Goal: Communication & Community: Answer question/provide support

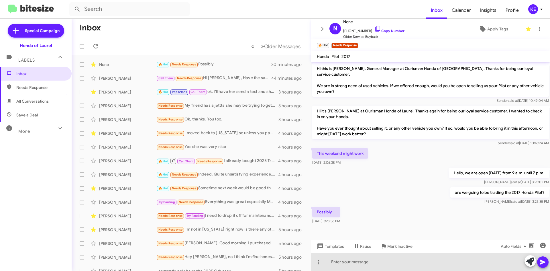
click at [383, 260] on div at bounding box center [430, 261] width 239 height 18
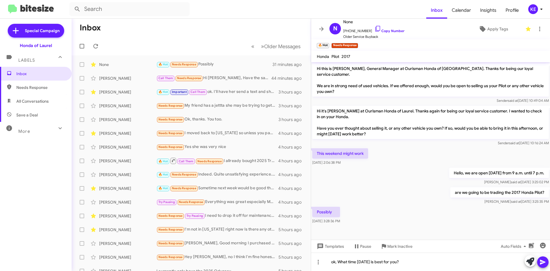
click at [542, 260] on icon at bounding box center [542, 261] width 5 height 5
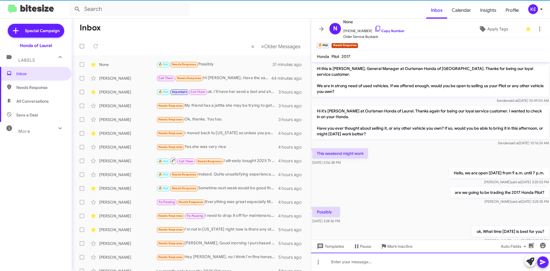
scroll to position [9, 0]
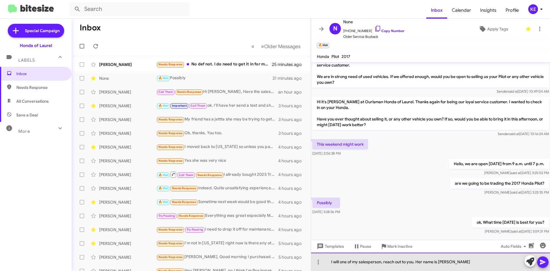
click at [473, 262] on div "I will one of my salesperson, reach out to you. Her name is [PERSON_NAME]" at bounding box center [430, 261] width 239 height 18
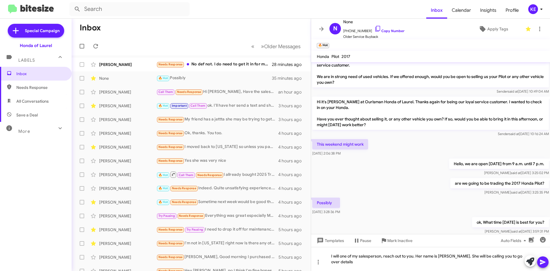
click at [542, 262] on icon at bounding box center [542, 261] width 5 height 5
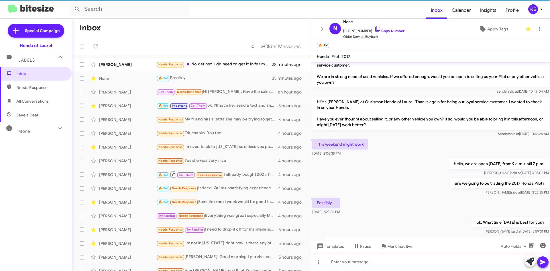
scroll to position [30, 0]
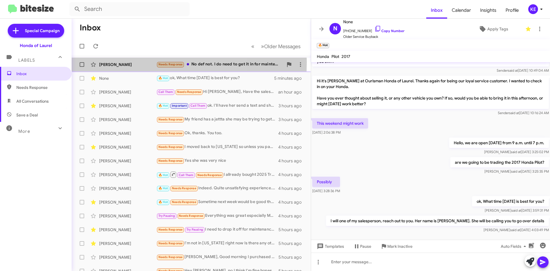
click at [131, 62] on div "[PERSON_NAME]" at bounding box center [127, 65] width 57 height 6
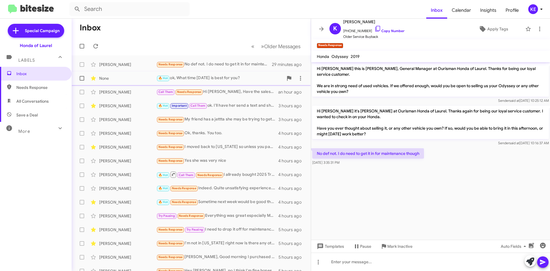
click at [240, 83] on div "None 🔥 Hot ok, What time [DATE] is best for you? 5 minutes ago" at bounding box center [191, 77] width 230 height 11
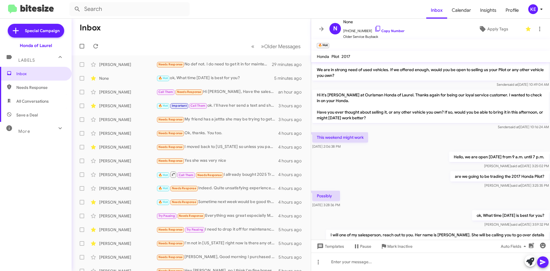
scroll to position [30, 0]
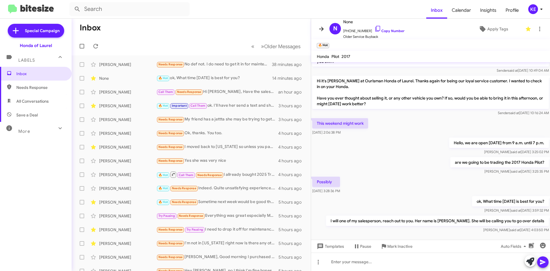
click at [321, 28] on icon at bounding box center [321, 28] width 7 height 7
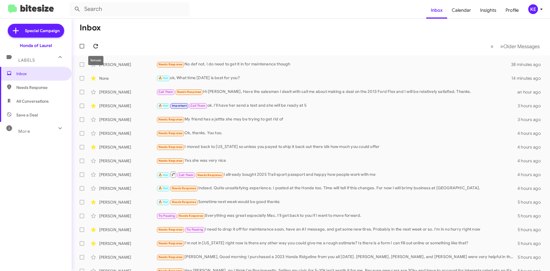
click at [96, 47] on icon at bounding box center [95, 46] width 7 height 7
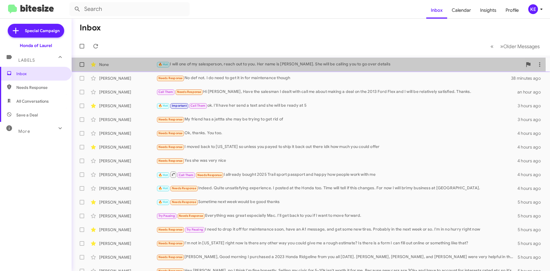
click at [135, 67] on div "None" at bounding box center [127, 65] width 57 height 6
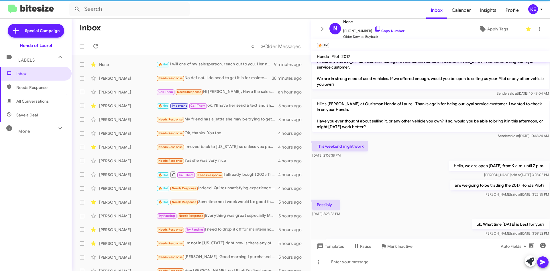
scroll to position [30, 0]
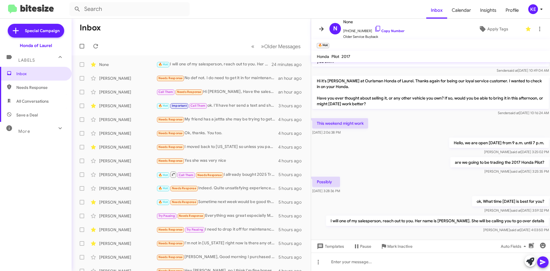
click at [324, 29] on icon at bounding box center [321, 28] width 7 height 7
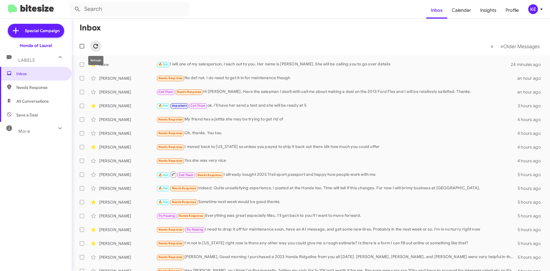
click at [96, 46] on icon at bounding box center [95, 46] width 7 height 7
click at [99, 48] on icon at bounding box center [95, 46] width 7 height 7
click at [93, 47] on icon at bounding box center [95, 46] width 7 height 7
click at [96, 47] on icon at bounding box center [95, 46] width 7 height 7
click at [100, 46] on span at bounding box center [95, 46] width 11 height 7
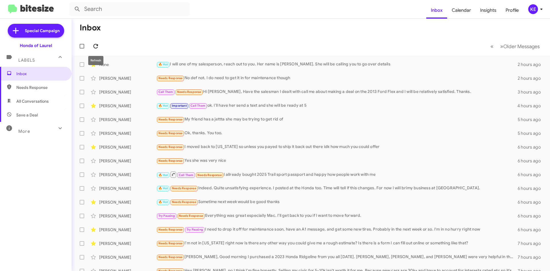
click at [98, 45] on icon at bounding box center [95, 46] width 5 height 5
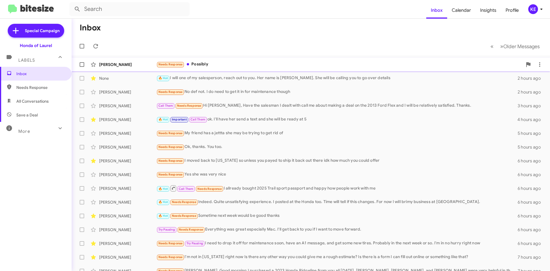
click at [144, 63] on div "[PERSON_NAME]" at bounding box center [127, 65] width 57 height 6
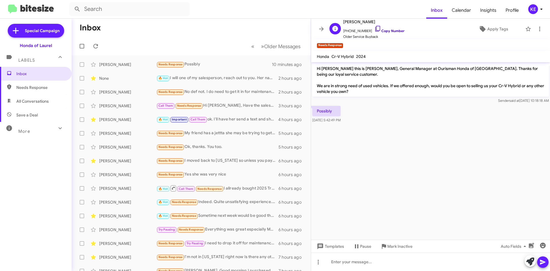
click at [374, 29] on icon at bounding box center [377, 28] width 7 height 7
click at [321, 28] on icon at bounding box center [321, 28] width 7 height 7
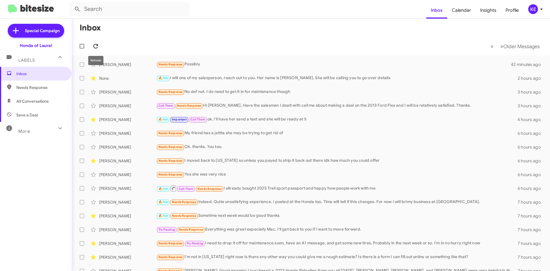
click at [95, 48] on icon at bounding box center [95, 46] width 7 height 7
